Goal: Task Accomplishment & Management: Use online tool/utility

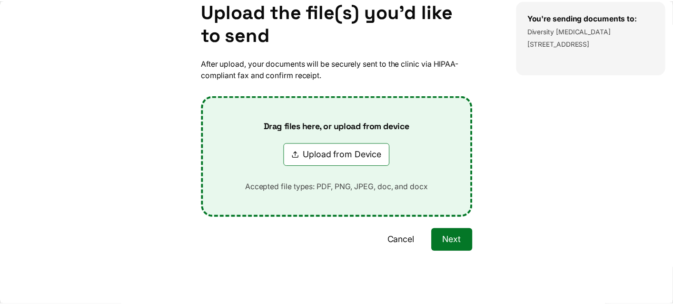
scroll to position [103, 0]
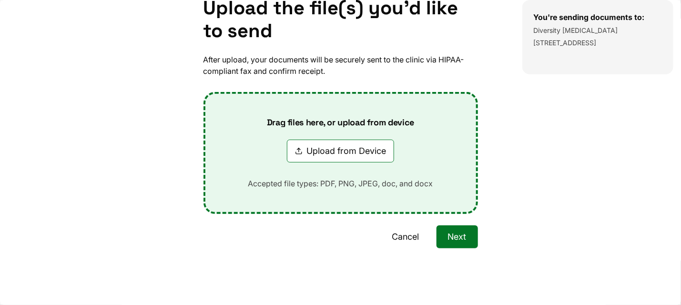
click at [402, 237] on button "Cancel" at bounding box center [406, 236] width 50 height 23
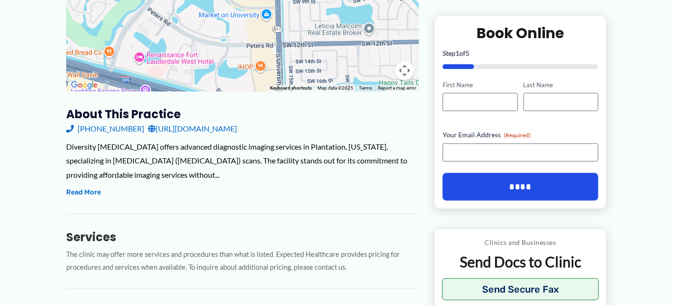
scroll to position [221, 0]
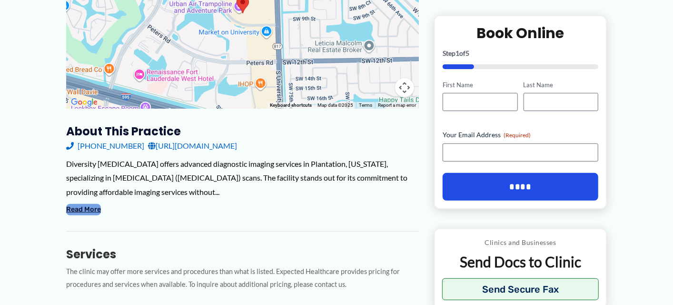
click at [79, 209] on button "Read More" at bounding box center [83, 209] width 35 height 11
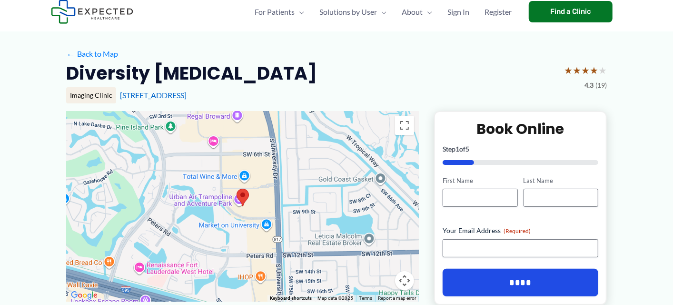
scroll to position [0, 0]
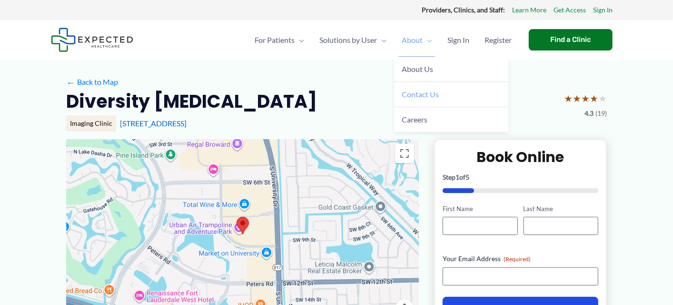
click at [418, 96] on span "Contact Us" at bounding box center [420, 94] width 37 height 9
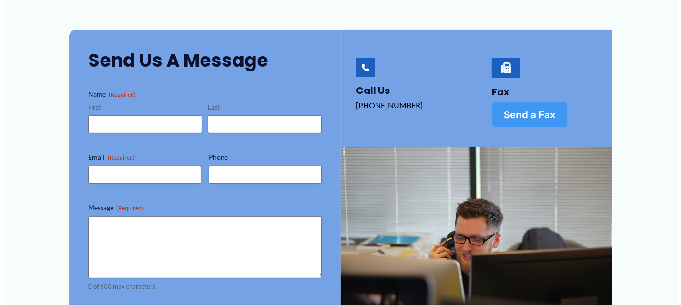
scroll to position [191, 0]
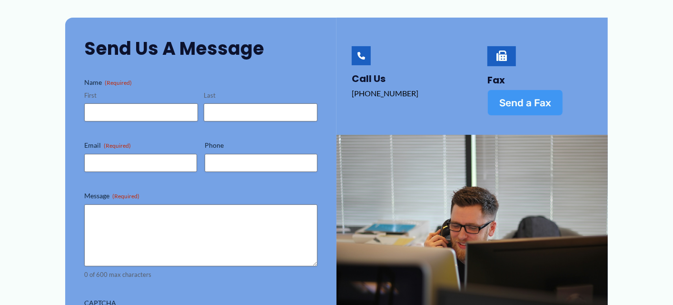
click at [520, 99] on span "Send a Fax" at bounding box center [526, 103] width 52 height 10
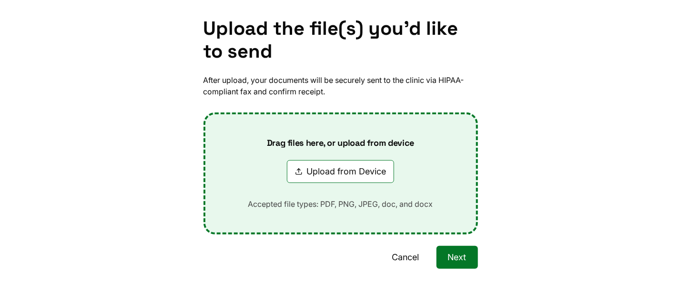
scroll to position [95, 0]
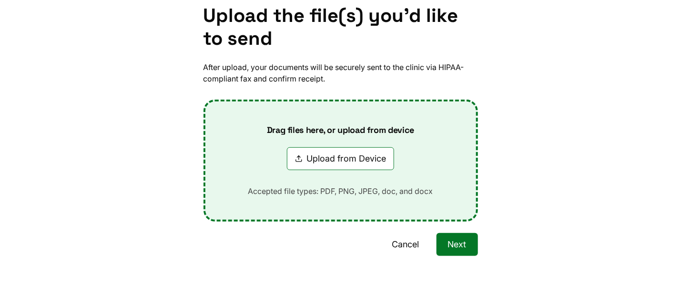
click at [344, 159] on button "Upload from Device" at bounding box center [340, 158] width 107 height 23
click at [344, 162] on button "Upload from Device" at bounding box center [340, 158] width 107 height 23
